Goal: Navigation & Orientation: Find specific page/section

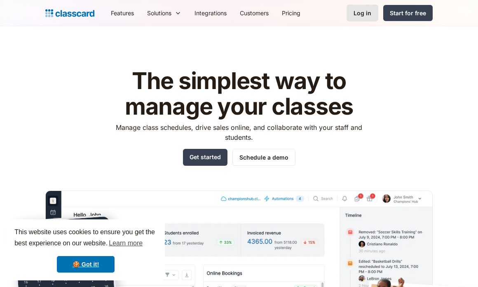
click at [370, 13] on div "Log in" at bounding box center [363, 13] width 18 height 9
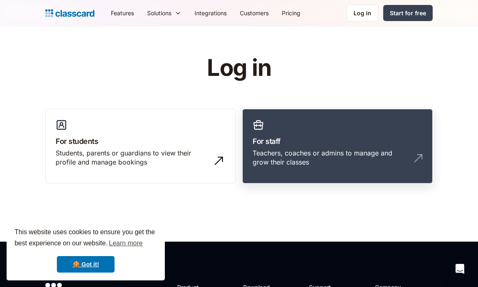
click at [299, 137] on h3 "For staff" at bounding box center [338, 141] width 170 height 11
